Goal: Transaction & Acquisition: Obtain resource

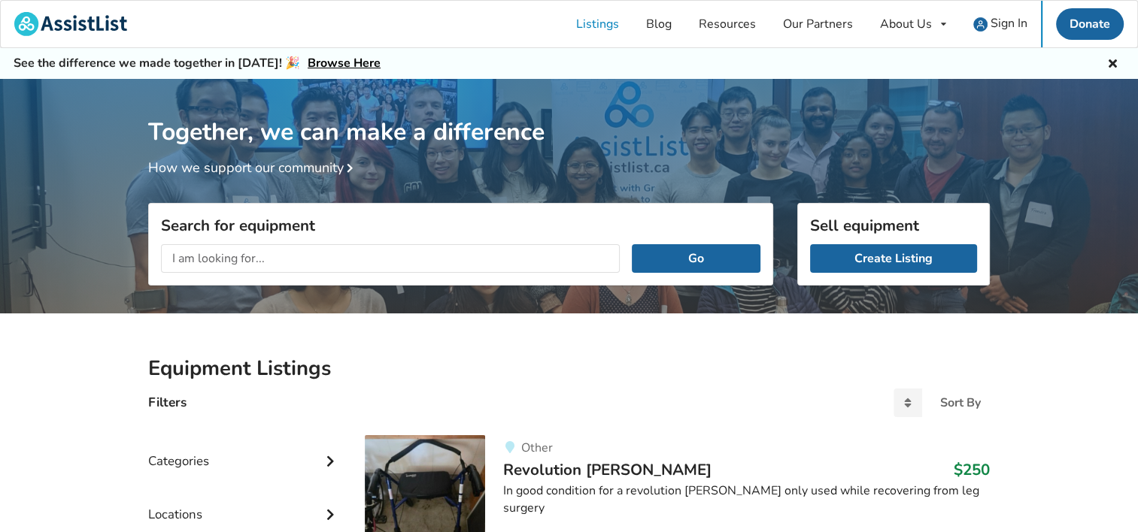
click at [265, 257] on input "text" at bounding box center [390, 258] width 459 height 29
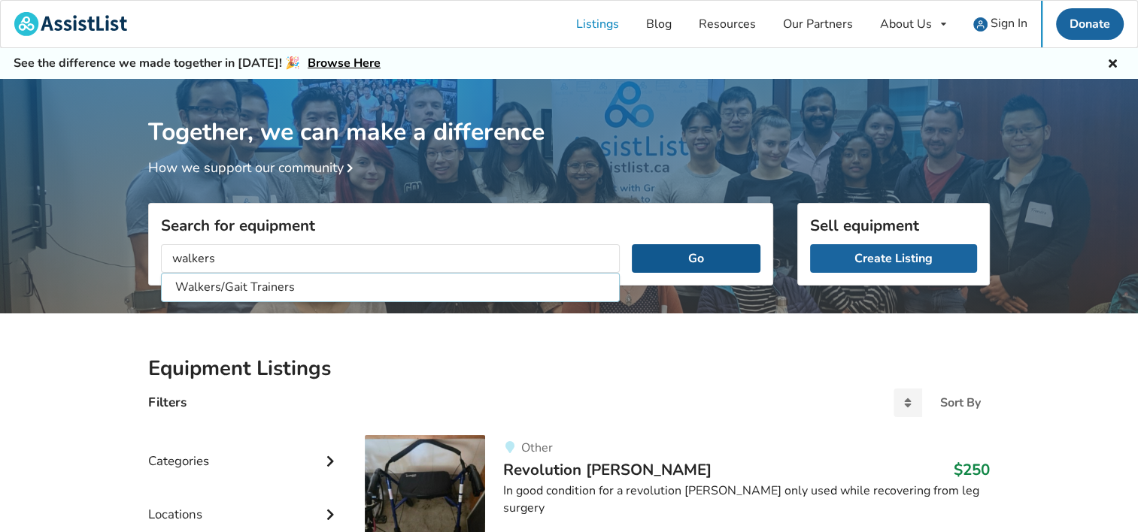
type input "walkers"
click at [691, 253] on button "Go" at bounding box center [696, 258] width 129 height 29
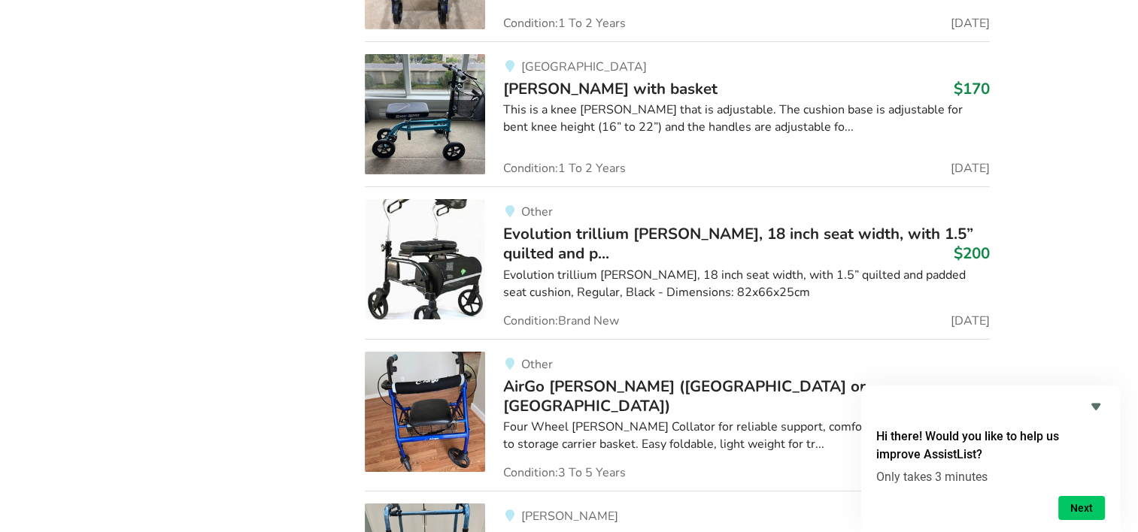
scroll to position [10765, 0]
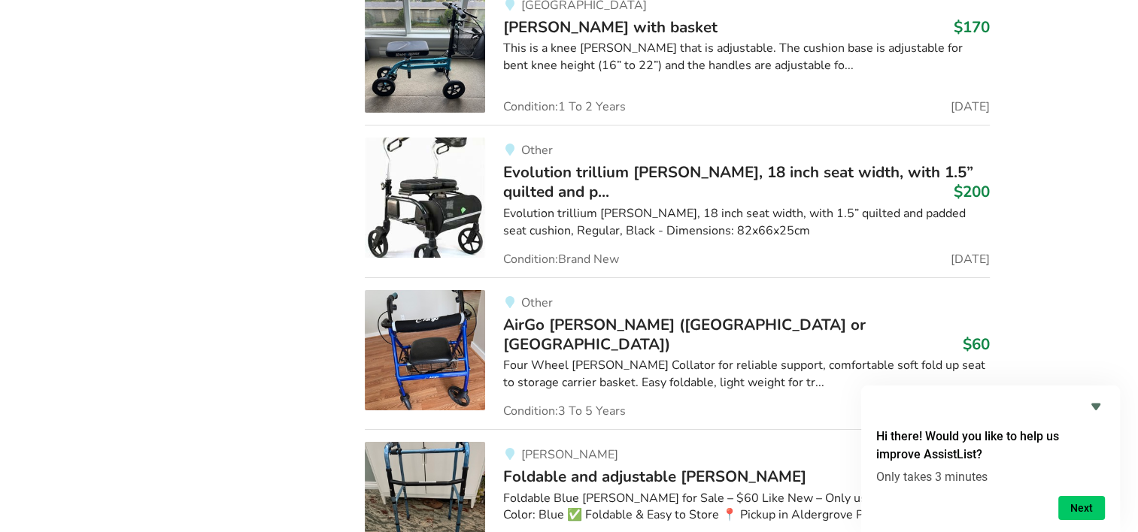
click at [592, 314] on span "AirGo [PERSON_NAME] ([GEOGRAPHIC_DATA] or [GEOGRAPHIC_DATA])" at bounding box center [684, 334] width 362 height 41
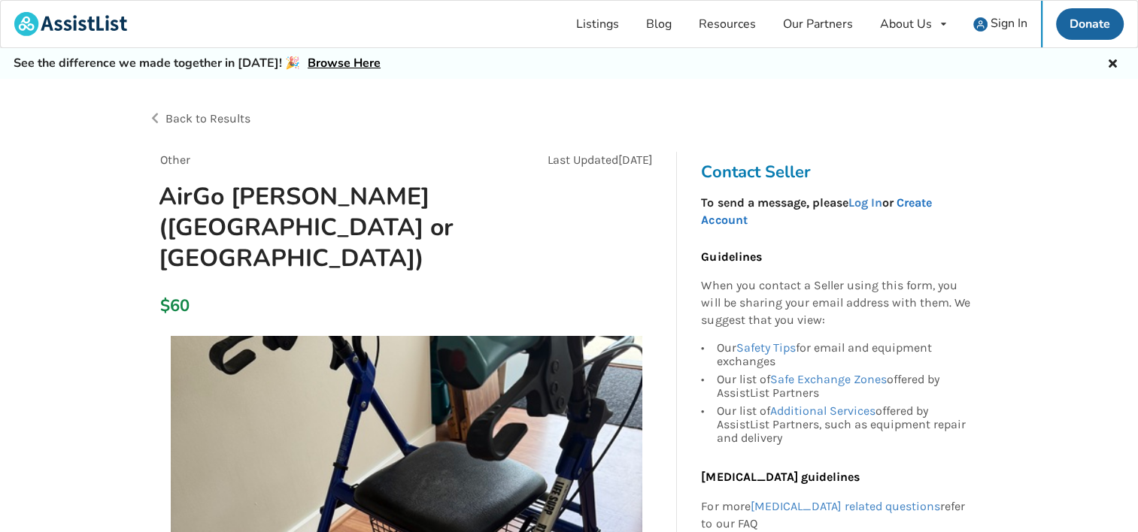
click at [920, 197] on link "Create Account" at bounding box center [816, 211] width 230 height 32
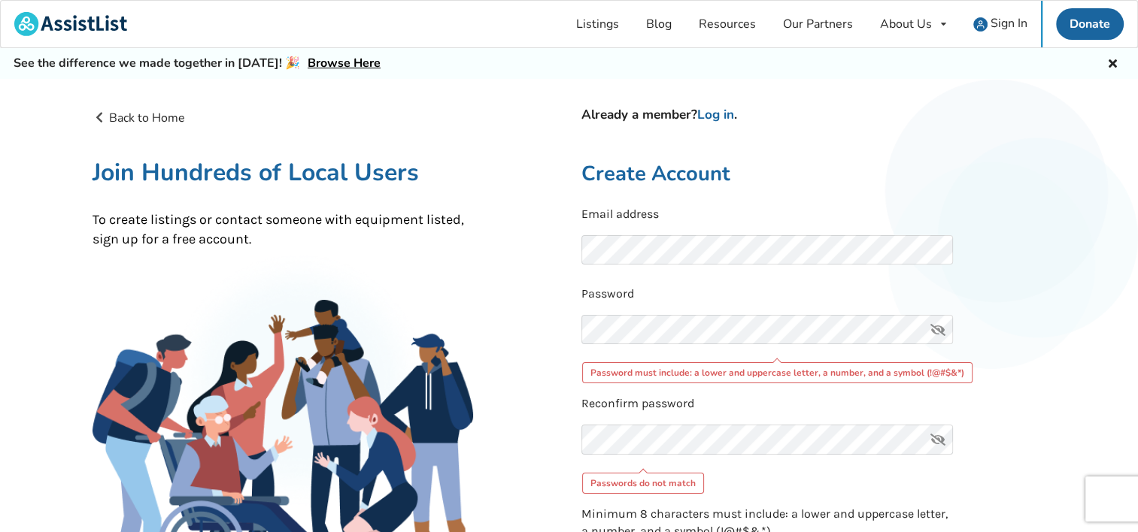
click at [935, 330] on icon at bounding box center [938, 330] width 30 height 30
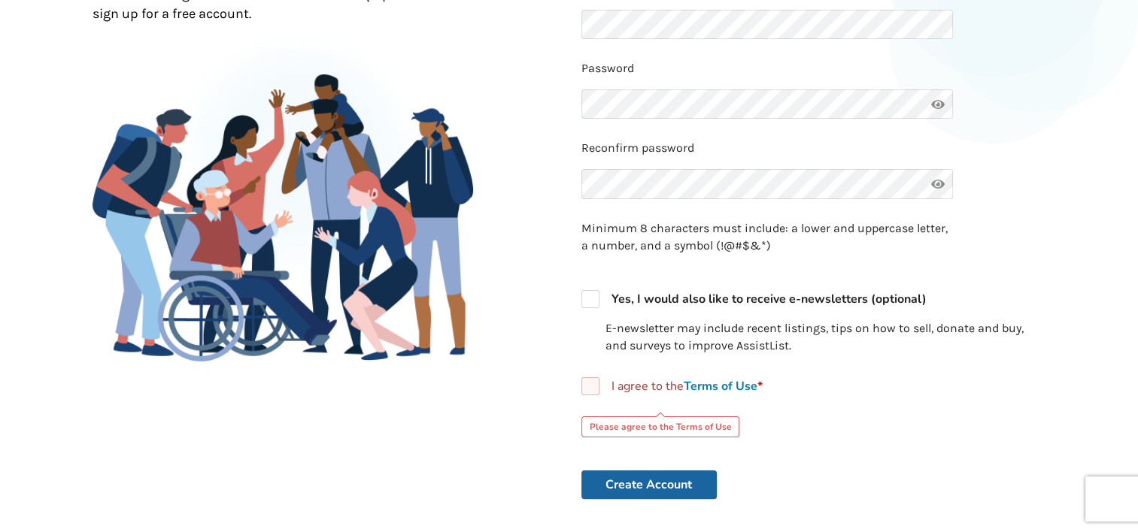
click at [725, 382] on link "Terms of Use *" at bounding box center [722, 386] width 79 height 17
checkbox input "true"
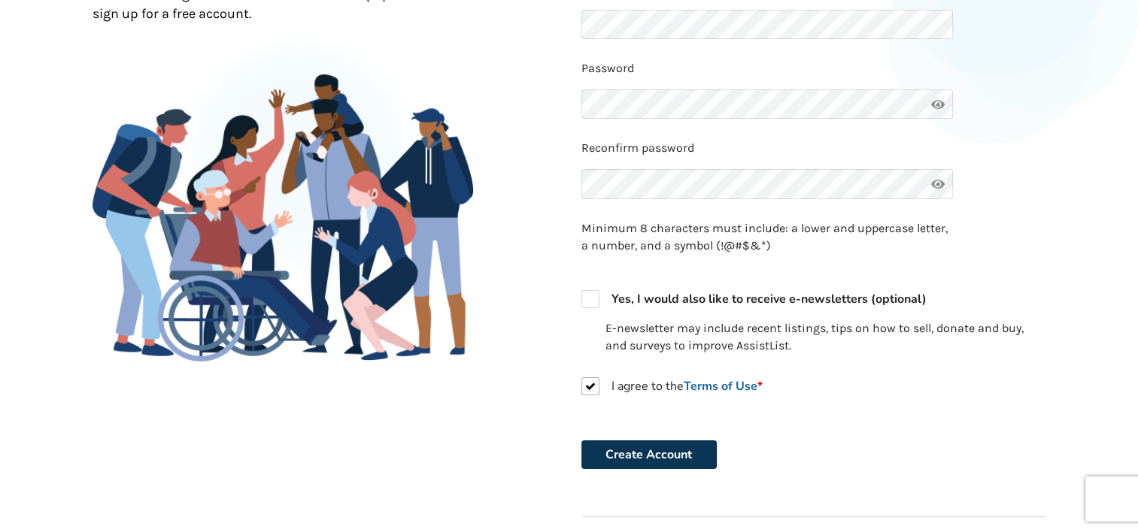
click at [653, 451] on button "Create Account" at bounding box center [648, 455] width 135 height 29
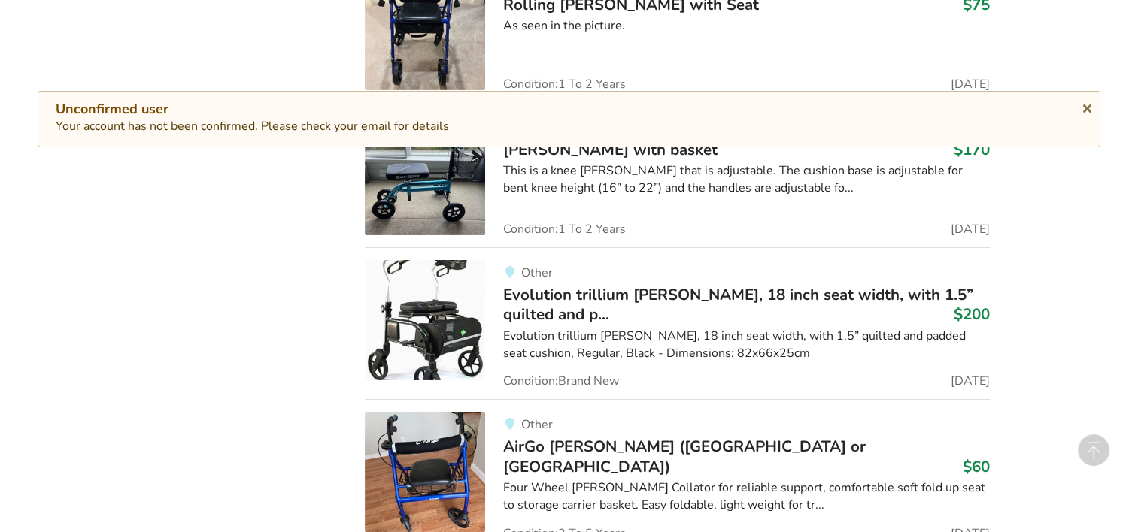
scroll to position [10765, 0]
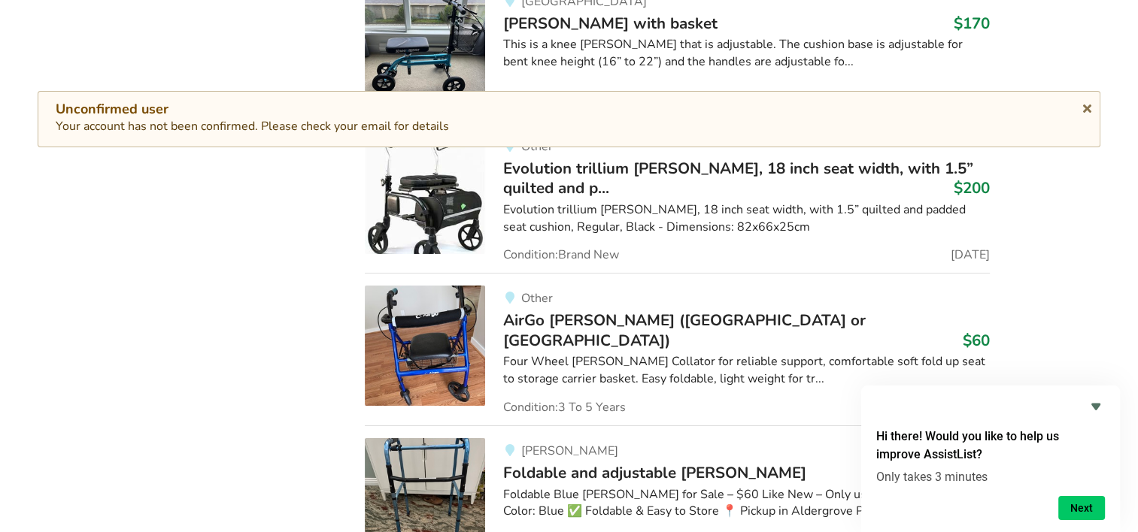
click at [678, 310] on span "AirGo [PERSON_NAME] ([GEOGRAPHIC_DATA] or [GEOGRAPHIC_DATA])" at bounding box center [684, 330] width 362 height 41
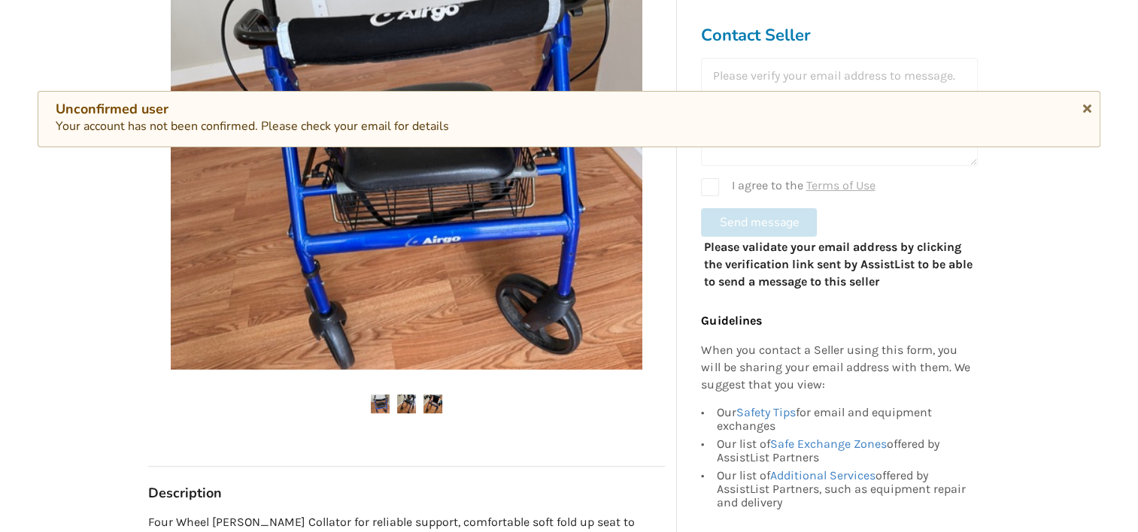
scroll to position [451, 0]
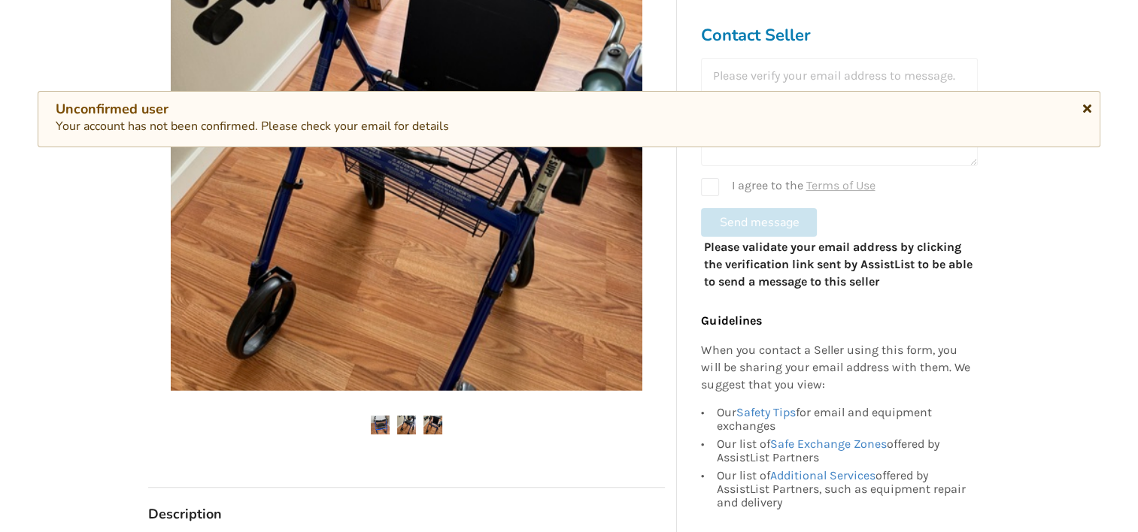
click at [1084, 102] on icon at bounding box center [1087, 106] width 14 height 12
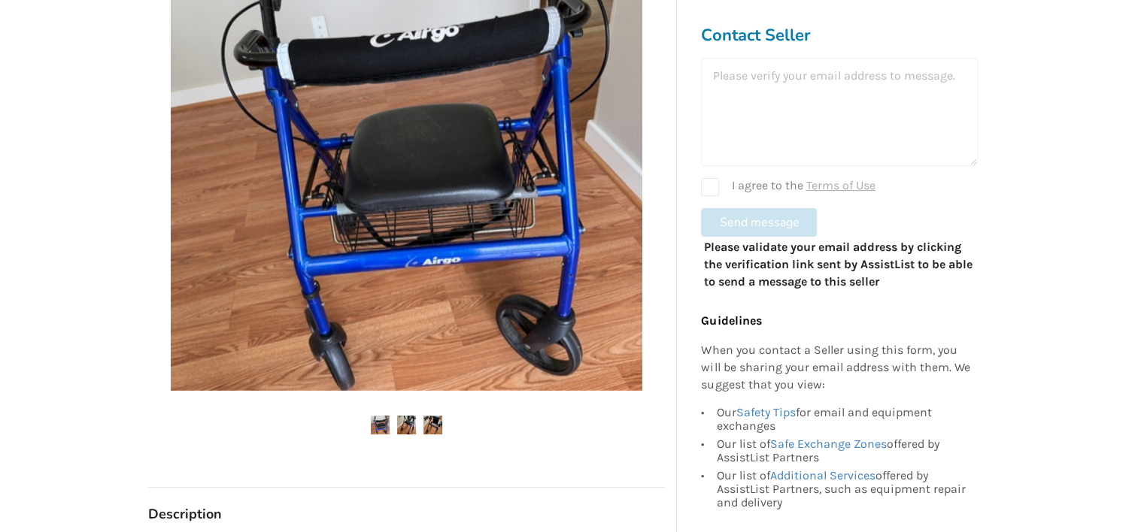
click at [726, 99] on div at bounding box center [839, 112] width 277 height 108
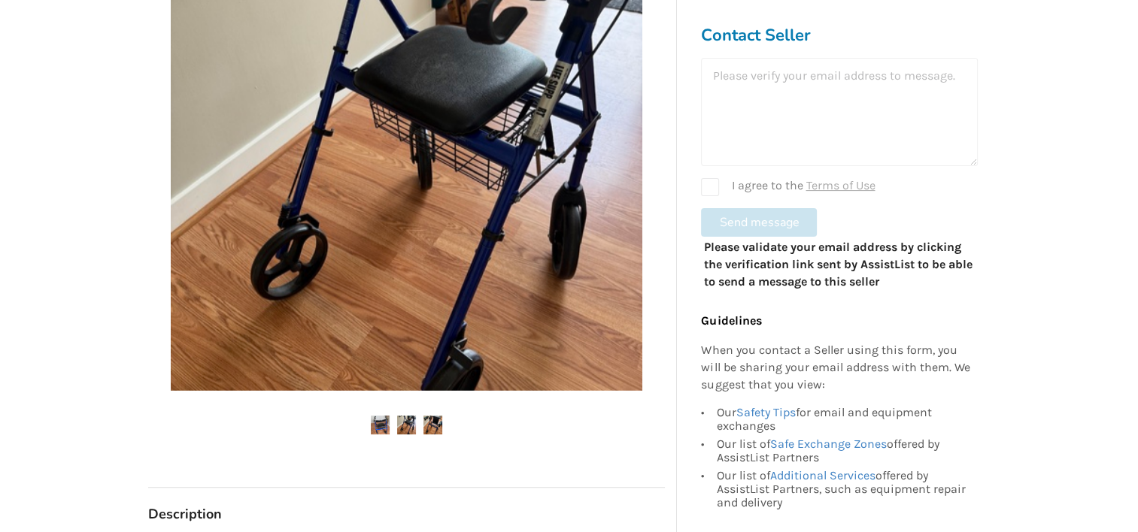
click at [713, 186] on div "I agree to the Terms of Use" at bounding box center [839, 187] width 277 height 18
checkbox input "true"
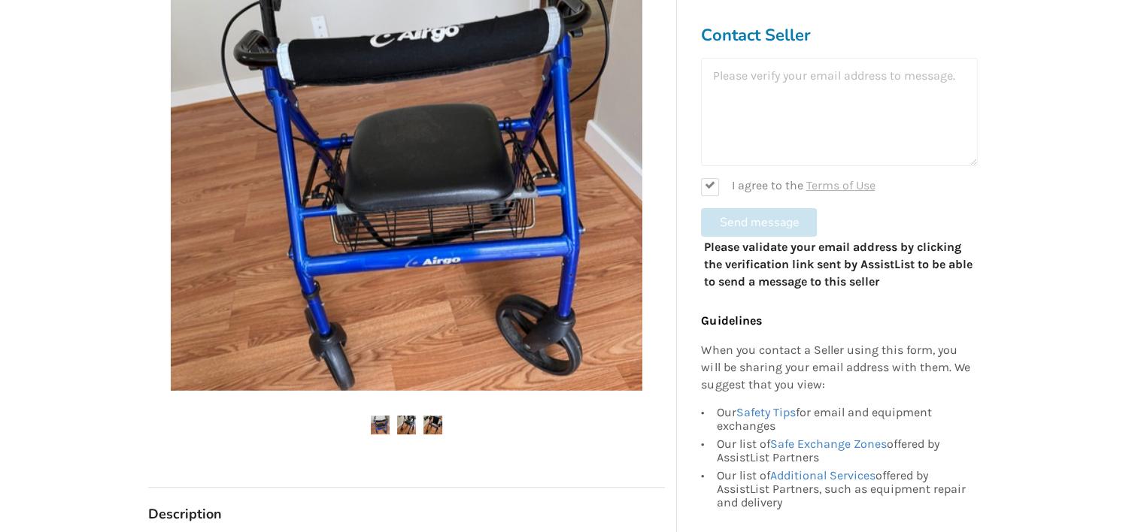
click at [713, 88] on div at bounding box center [839, 112] width 277 height 108
click at [716, 120] on div at bounding box center [839, 112] width 277 height 108
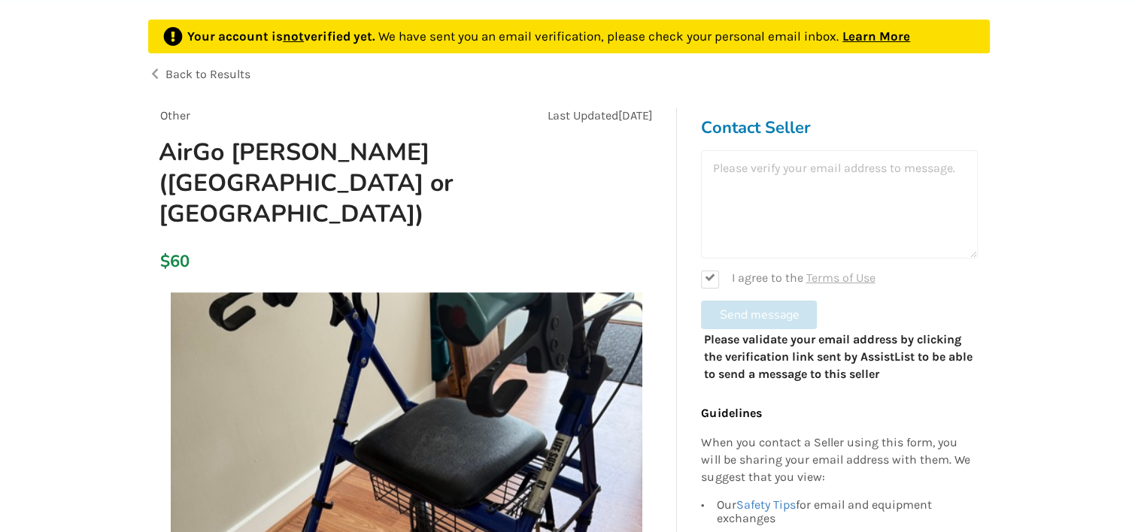
scroll to position [75, 0]
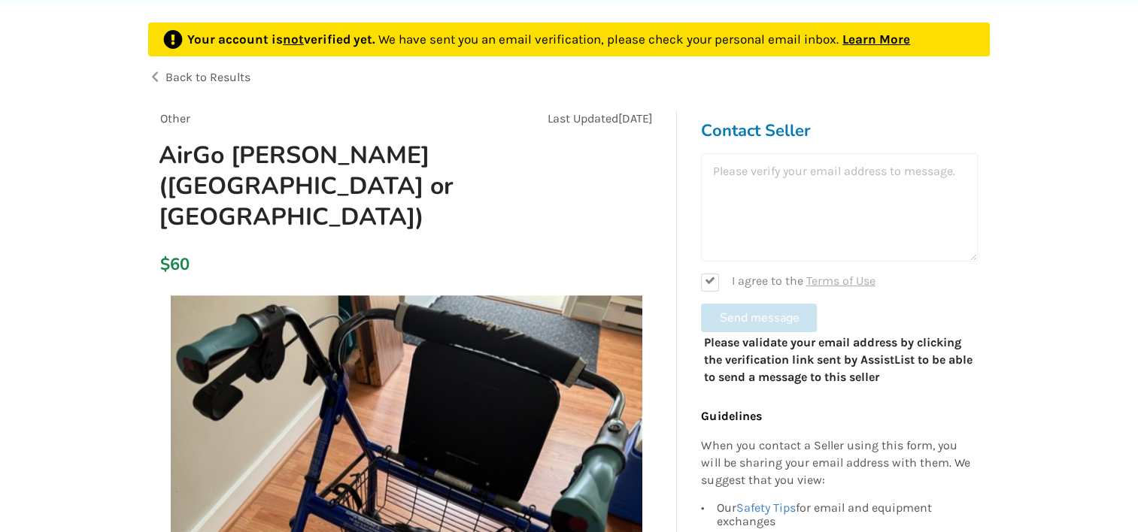
click at [893, 35] on link "Learn More" at bounding box center [876, 39] width 68 height 15
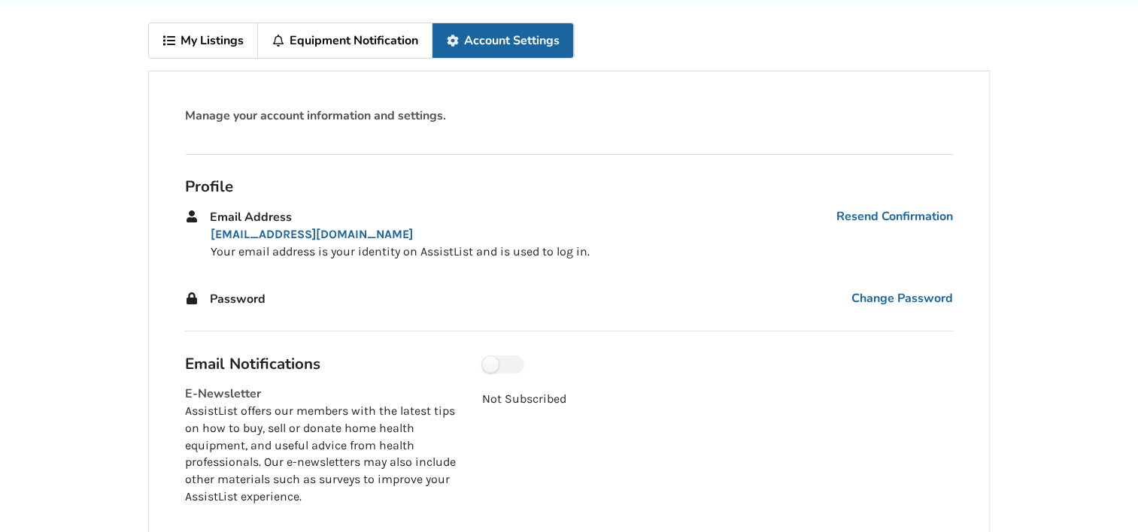
click at [214, 315] on div "Profile Email Address Resend Confirmation [EMAIL_ADDRESS][DOMAIN_NAME] Your ema…" at bounding box center [569, 243] width 792 height 177
click at [235, 316] on div "Profile Email Address Resend Confirmation [EMAIL_ADDRESS][DOMAIN_NAME] Your ema…" at bounding box center [569, 243] width 792 height 177
click at [230, 317] on div "Profile Email Address Resend Confirmation [EMAIL_ADDRESS][DOMAIN_NAME] Your ema…" at bounding box center [569, 243] width 792 height 177
click at [202, 318] on div "Profile Email Address Resend Confirmation [EMAIL_ADDRESS][DOMAIN_NAME] Your ema…" at bounding box center [569, 243] width 792 height 177
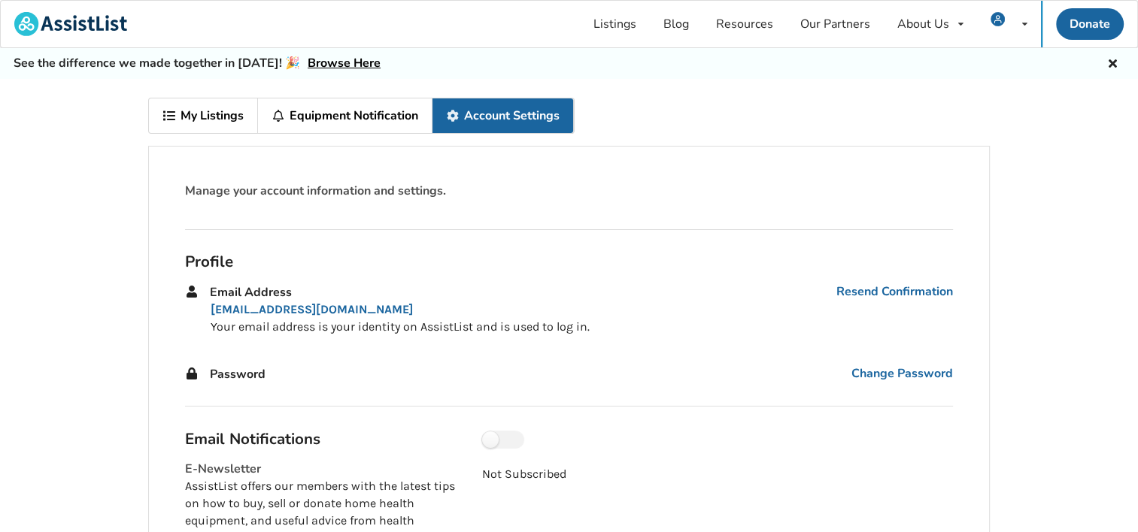
click at [496, 108] on link "Account Settings" at bounding box center [502, 115] width 141 height 35
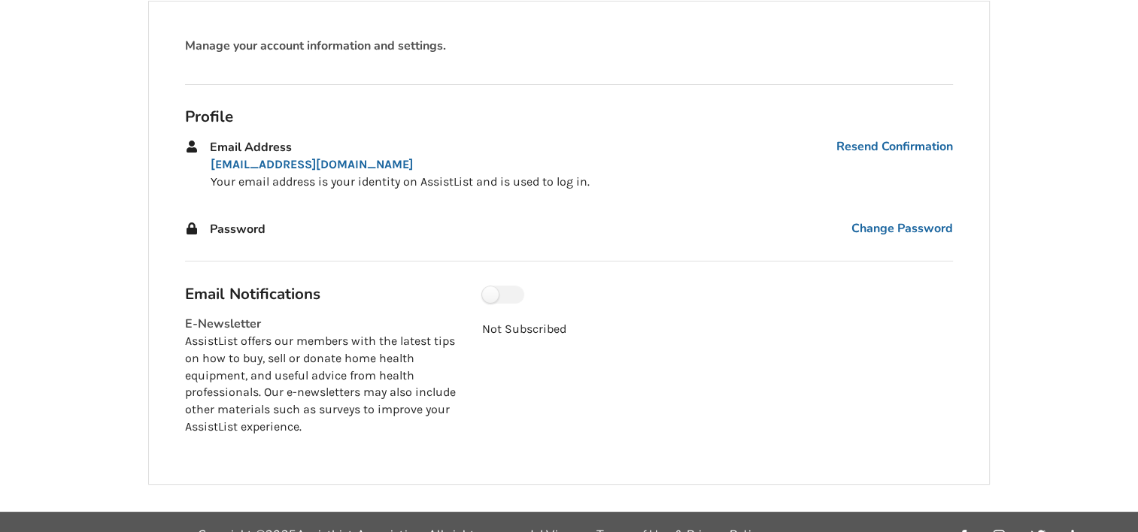
scroll to position [150, 0]
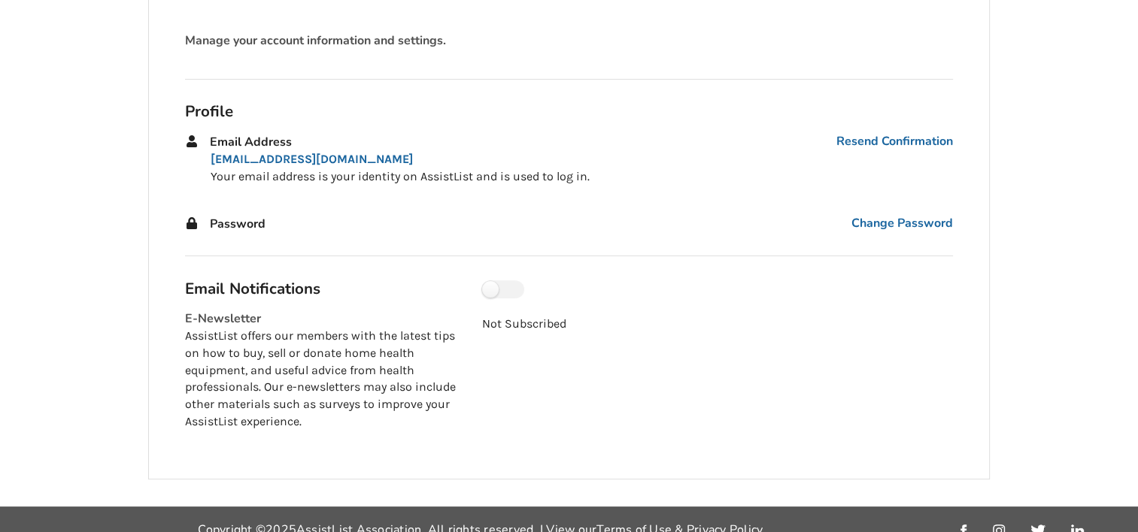
click at [211, 221] on span "Password" at bounding box center [238, 224] width 56 height 17
click at [209, 238] on div "Profile Email Address Resend Confirmation [EMAIL_ADDRESS][DOMAIN_NAME] Your ema…" at bounding box center [569, 168] width 792 height 177
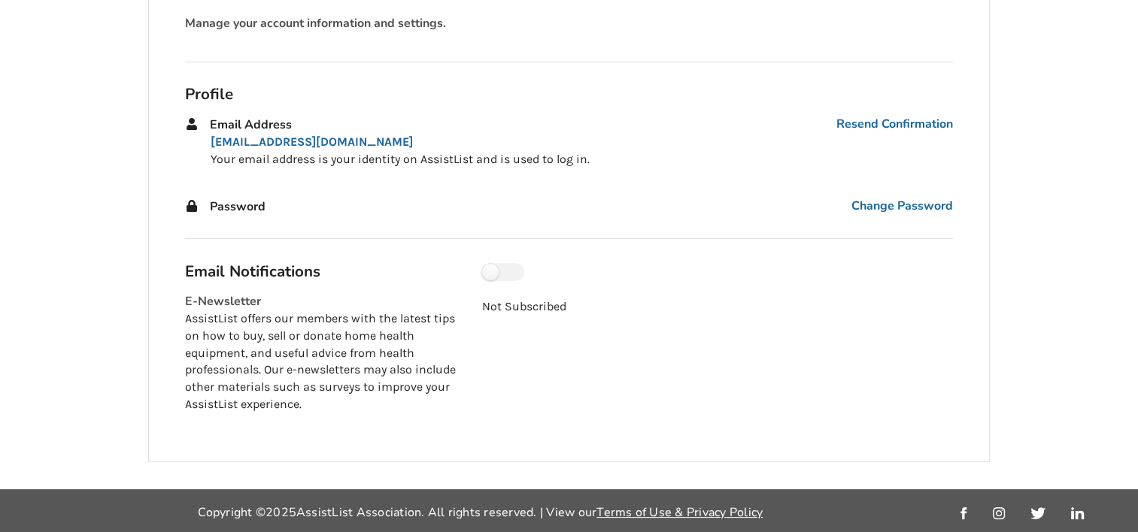
scroll to position [168, 0]
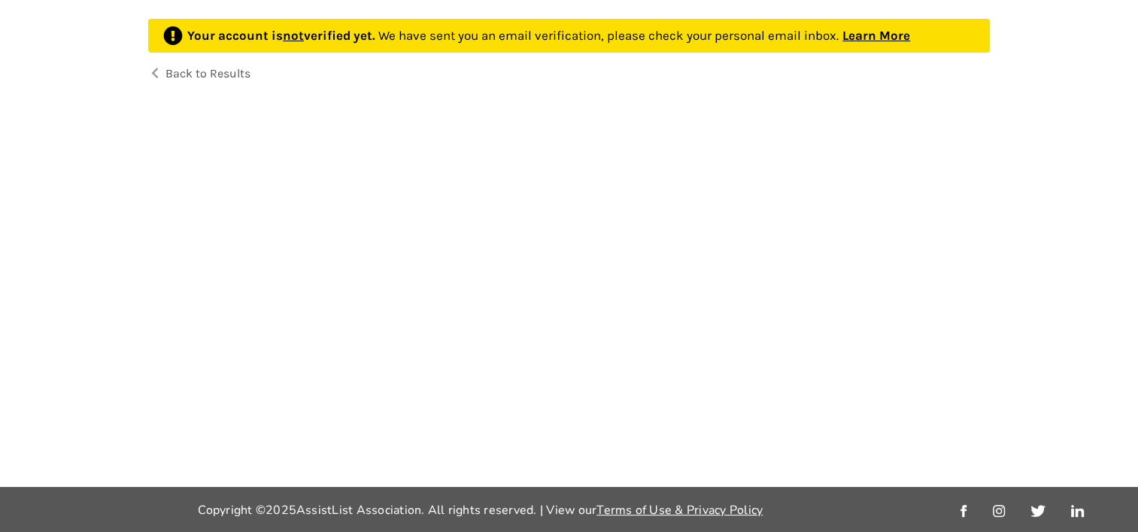
scroll to position [75, 0]
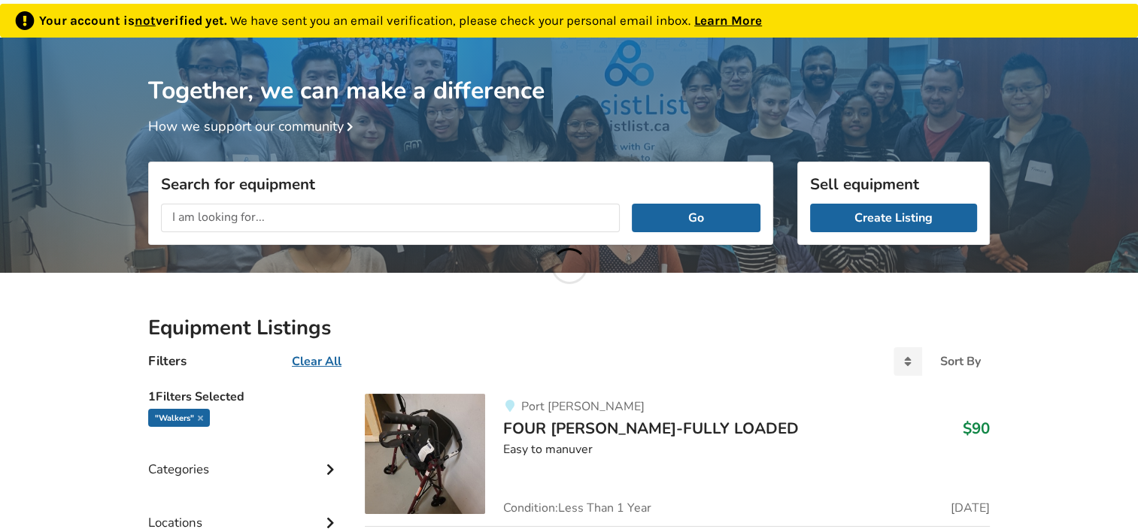
scroll to position [10765, 0]
